Goal: Task Accomplishment & Management: Use online tool/utility

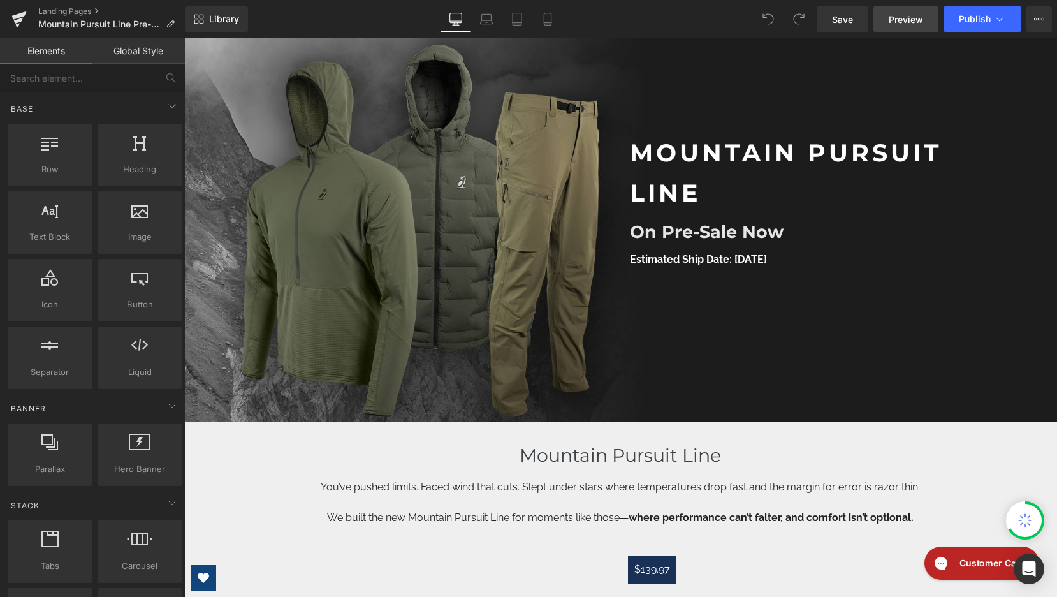
click at [906, 17] on span "Preview" at bounding box center [906, 19] width 34 height 13
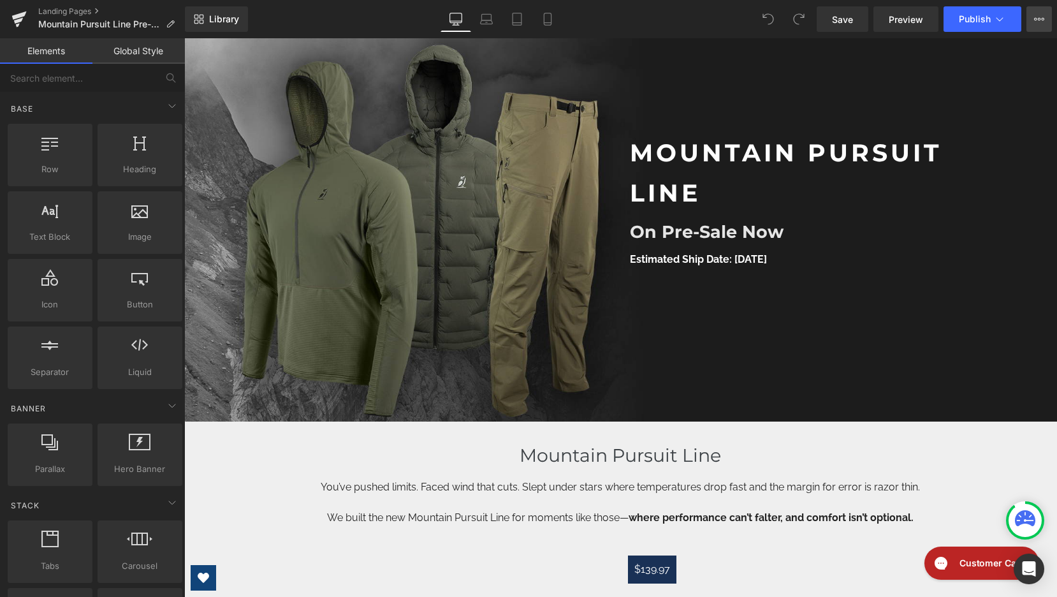
click at [1044, 26] on button "View Live Page View with current Template Save Template to Library Schedule Pub…" at bounding box center [1040, 19] width 26 height 26
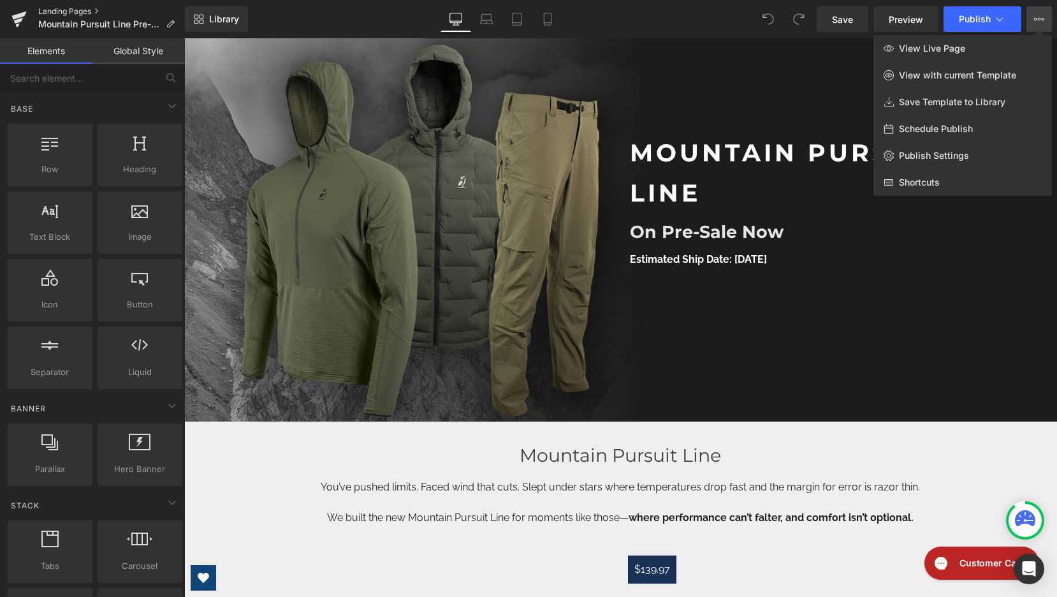
click at [56, 11] on link "Landing Pages" at bounding box center [111, 11] width 147 height 10
